Goal: Task Accomplishment & Management: Complete application form

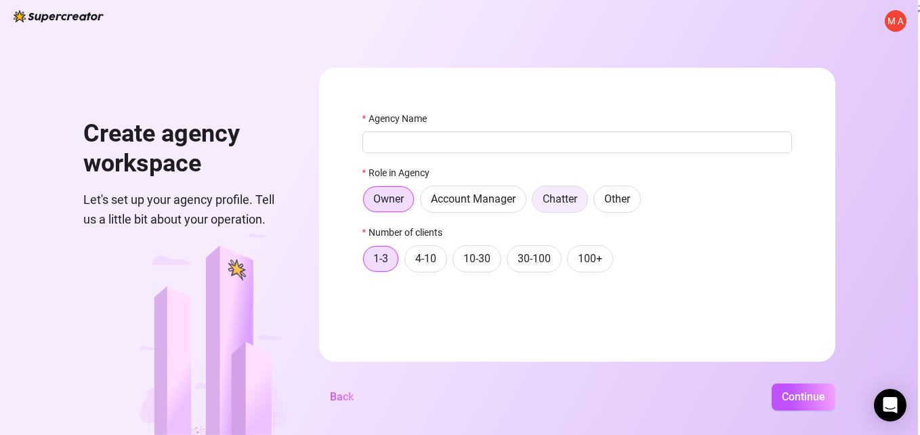
click at [550, 199] on span "Chatter" at bounding box center [559, 198] width 35 height 13
click at [536, 202] on input "Chatter" at bounding box center [536, 202] width 0 height 0
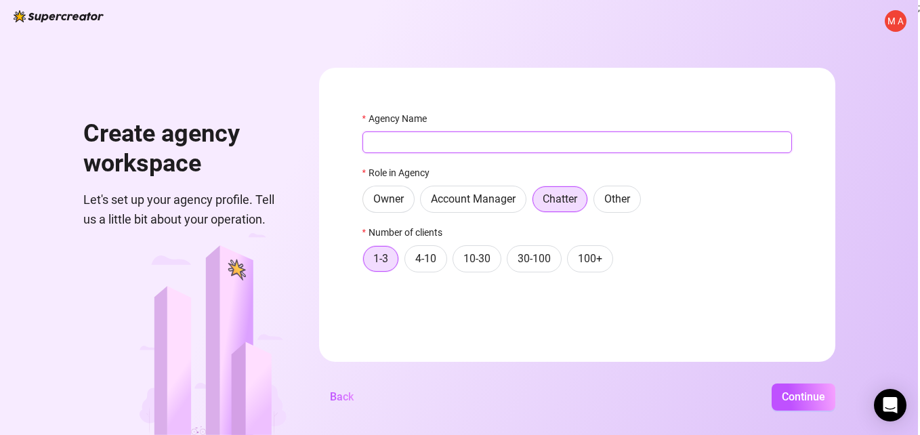
click at [473, 144] on input "Agency Name" at bounding box center [576, 142] width 429 height 22
paste input "[URL][DOMAIN_NAME]"
type input "[URL][DOMAIN_NAME]"
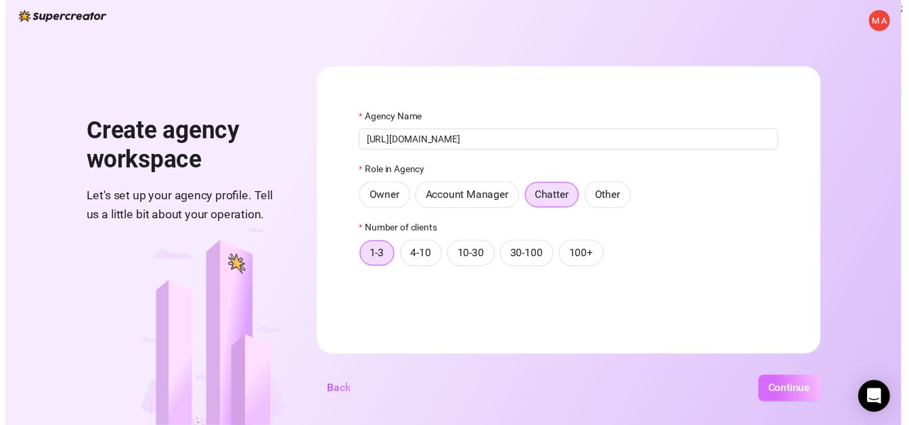
scroll to position [0, 0]
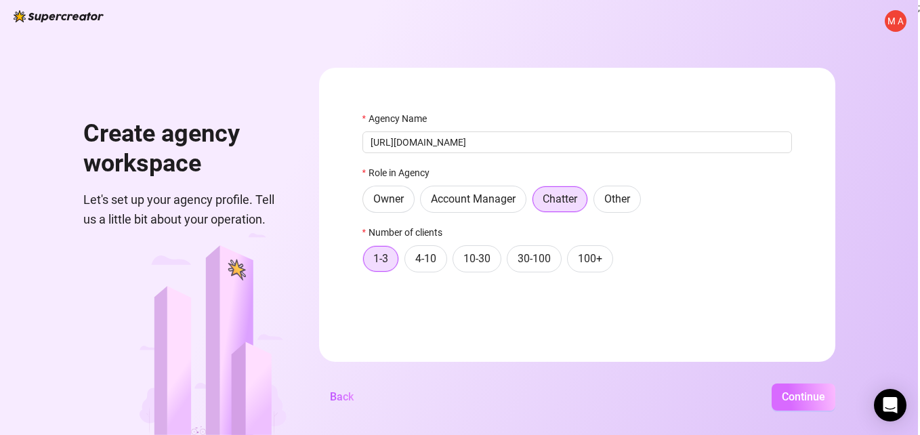
click at [808, 396] on span "Continue" at bounding box center [802, 396] width 43 height 13
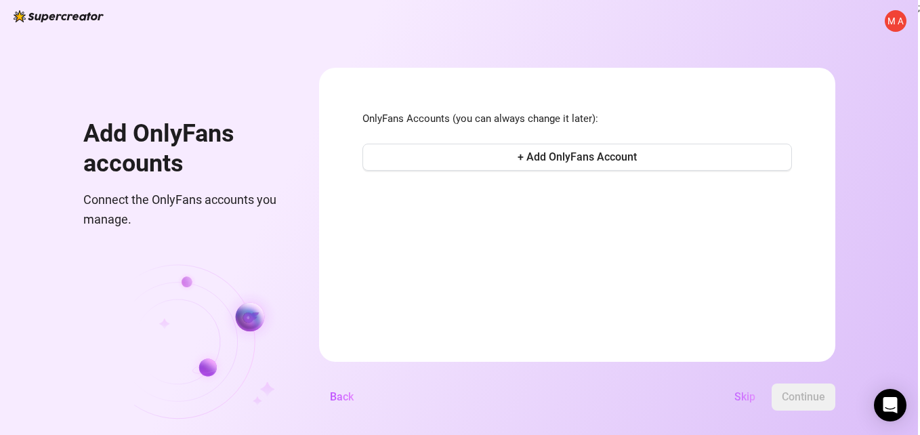
click at [742, 401] on span "Skip" at bounding box center [744, 396] width 21 height 13
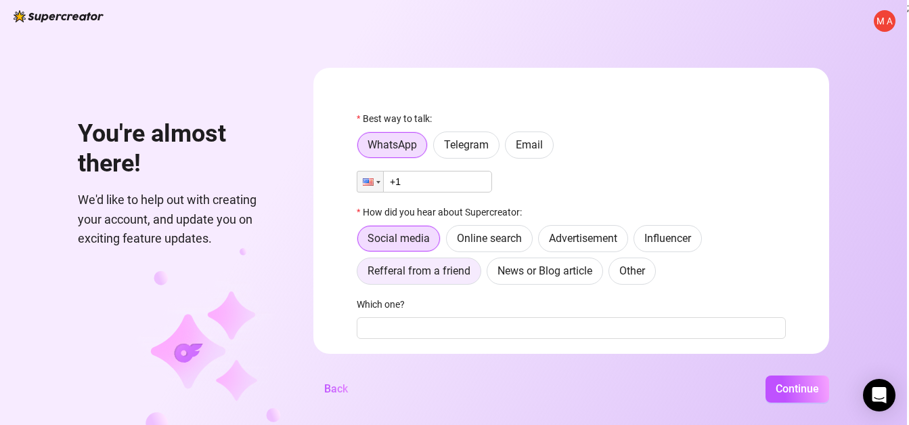
click at [442, 269] on span "Refferal from a friend" at bounding box center [419, 270] width 103 height 13
click at [361, 274] on input "Refferal from a friend" at bounding box center [361, 274] width 0 height 0
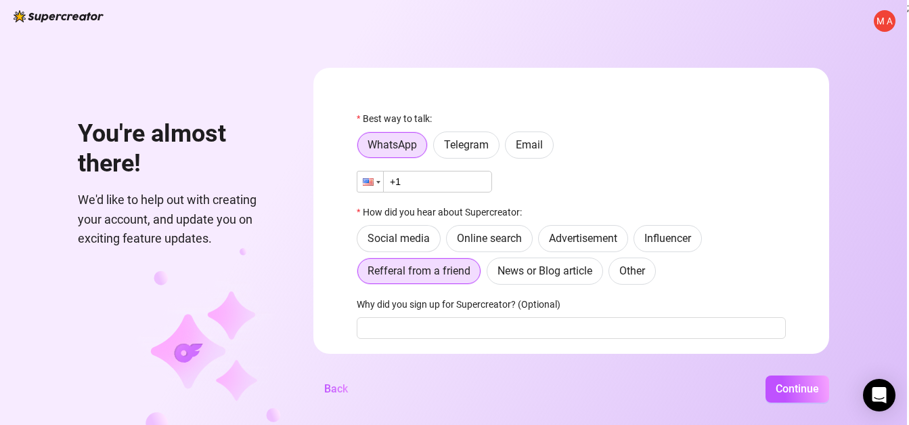
click at [381, 183] on div at bounding box center [378, 182] width 4 height 3
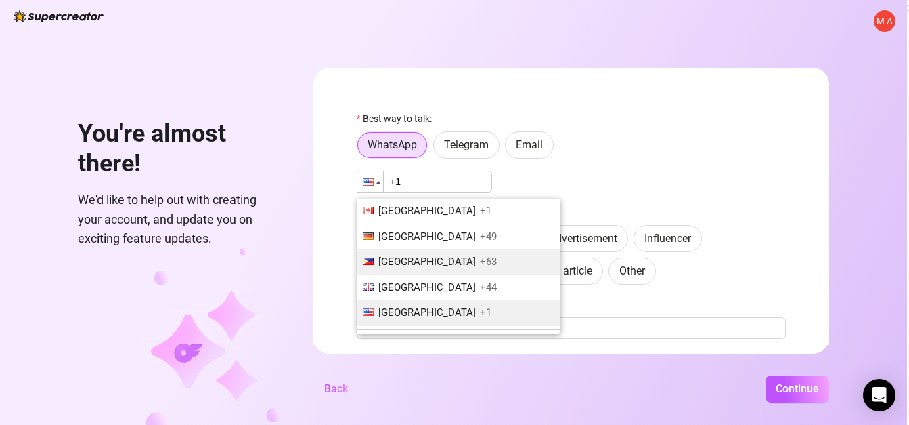
click at [417, 264] on span "[GEOGRAPHIC_DATA]" at bounding box center [427, 261] width 98 height 12
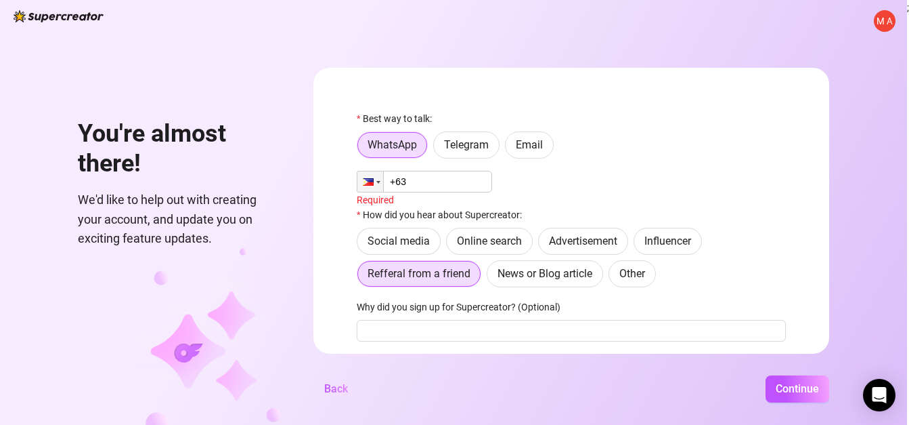
click at [437, 177] on input "+63" at bounding box center [424, 182] width 135 height 22
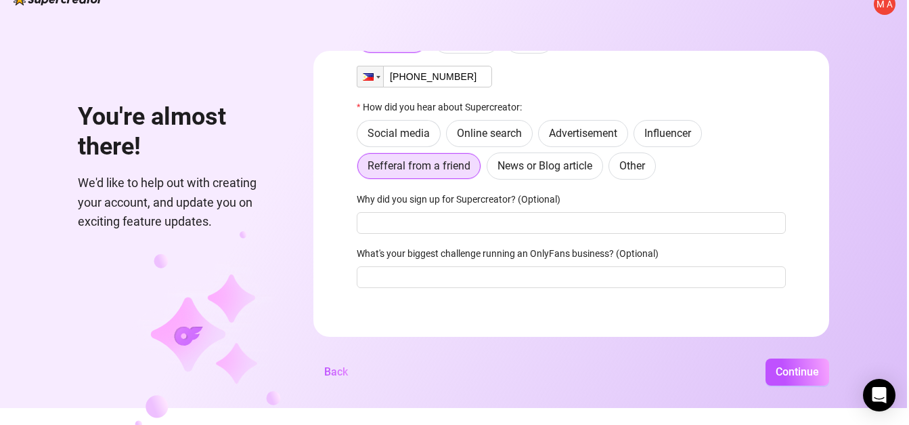
scroll to position [25, 0]
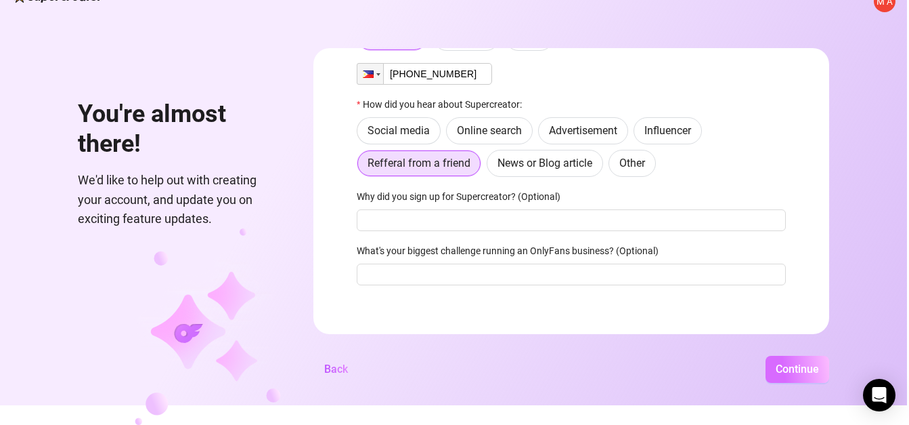
type input "[PHONE_NUMBER]"
click at [802, 370] on span "Continue" at bounding box center [797, 368] width 43 height 13
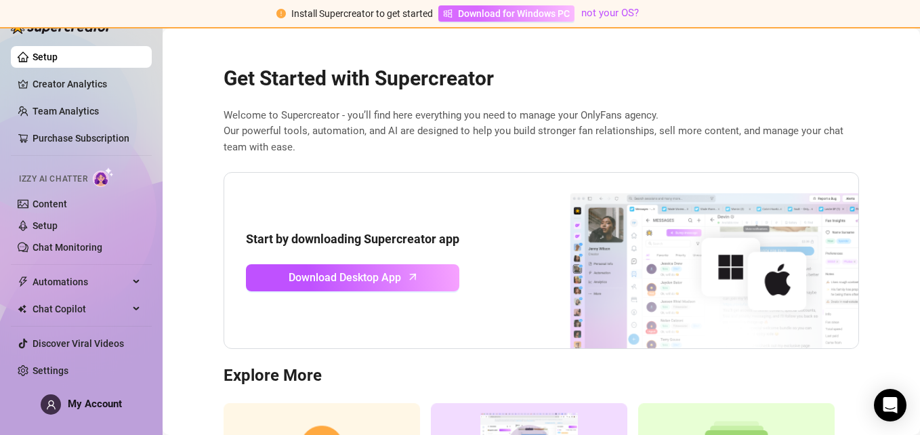
click at [515, 17] on span "Download for Windows PC" at bounding box center [514, 13] width 112 height 15
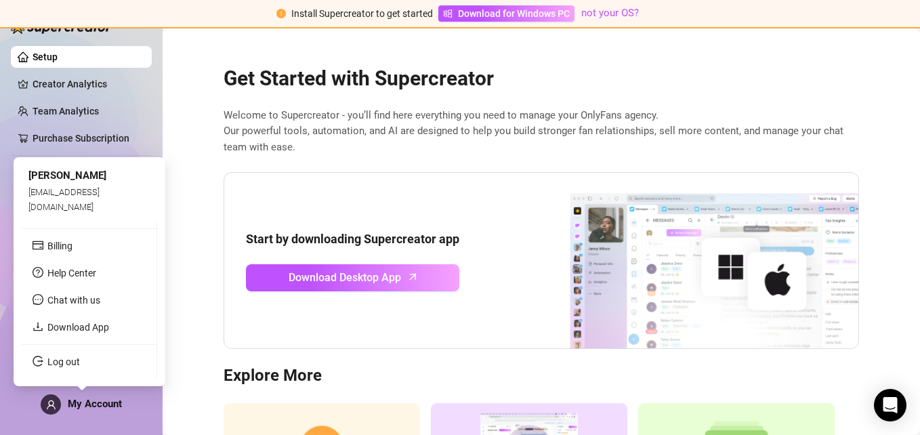
click at [106, 402] on span "My Account" at bounding box center [95, 403] width 54 height 12
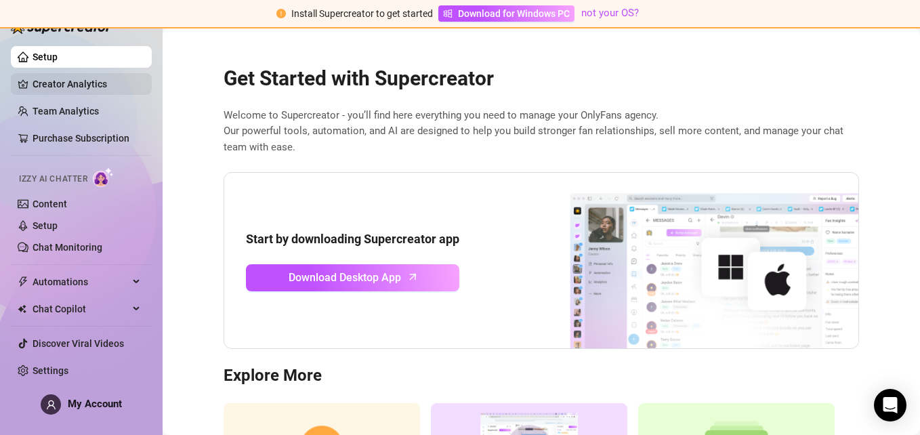
click at [72, 81] on link "Creator Analytics" at bounding box center [87, 84] width 108 height 22
